Goal: Transaction & Acquisition: Purchase product/service

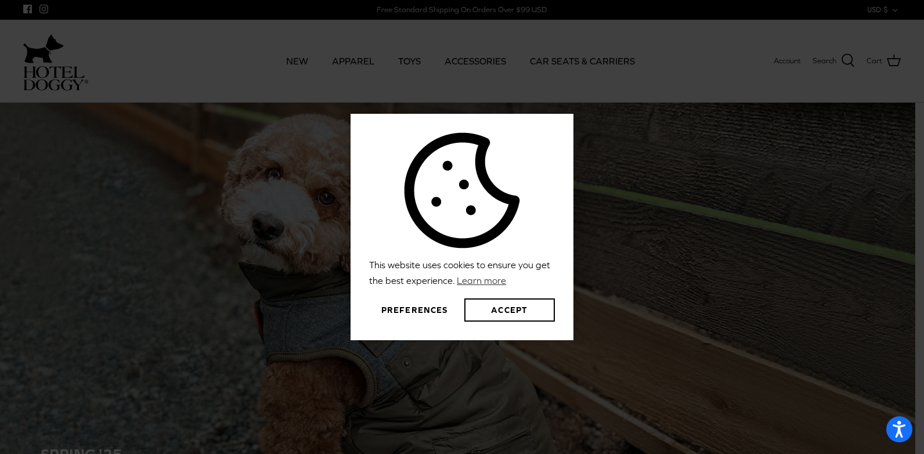
click at [357, 62] on div "This website uses cookies to ensure you get the best experience. Learn more Pre…" at bounding box center [462, 227] width 924 height 454
click at [504, 312] on button "Accept" at bounding box center [509, 309] width 91 height 23
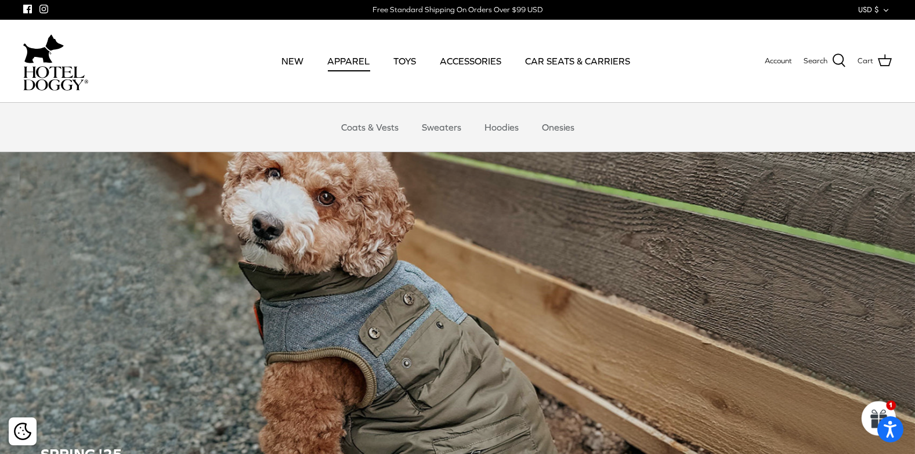
click at [350, 62] on link "APPAREL" at bounding box center [348, 60] width 63 height 39
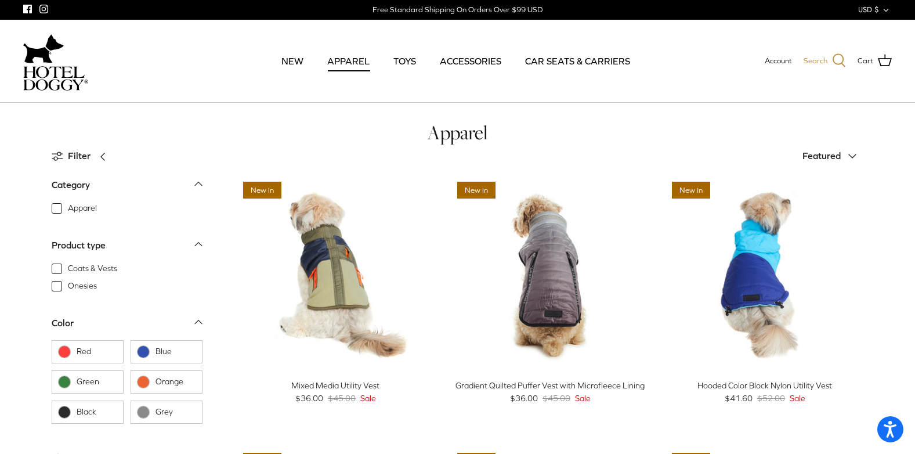
click at [841, 62] on icon at bounding box center [839, 60] width 14 height 14
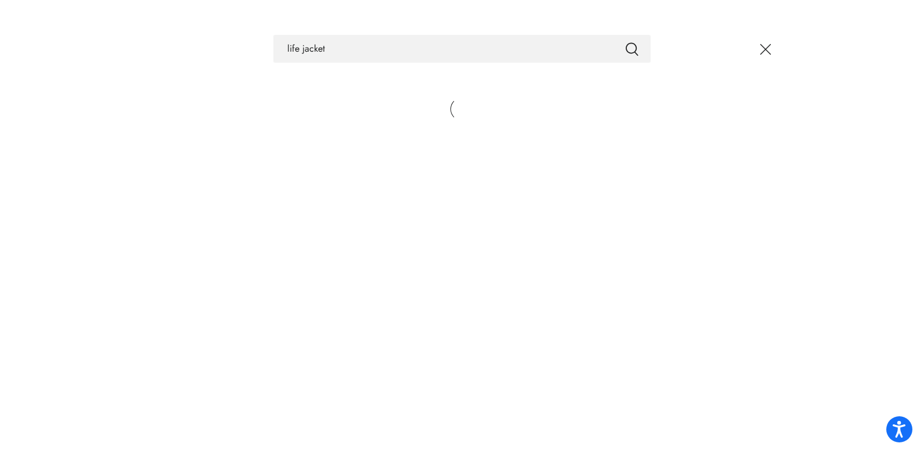
type input "life jacket"
click at [625, 41] on button "Submit" at bounding box center [632, 48] width 14 height 15
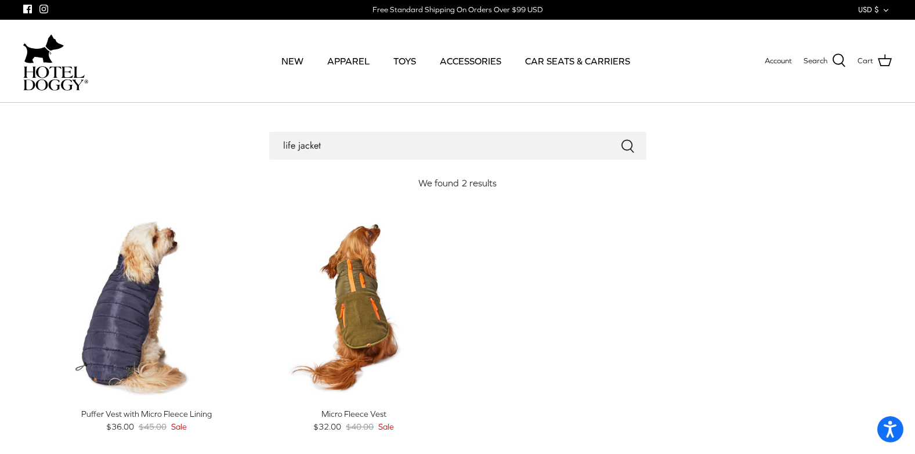
click at [325, 146] on input "life jacket" at bounding box center [457, 146] width 377 height 28
